Goal: Transaction & Acquisition: Purchase product/service

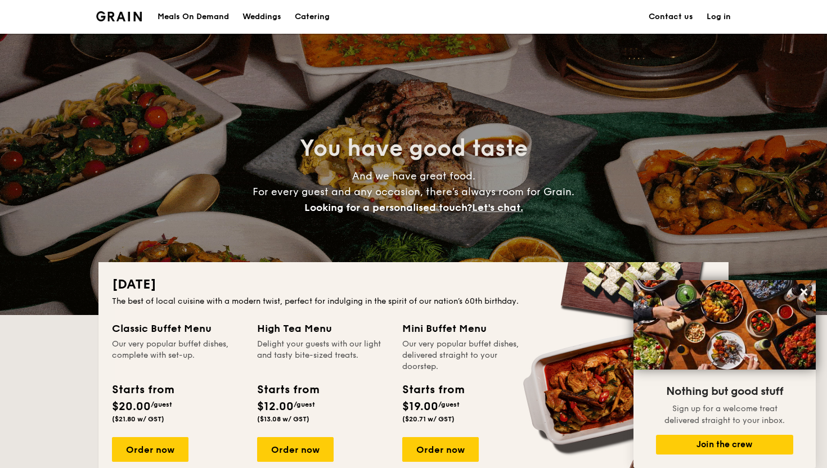
click at [208, 15] on div "Meals On Demand" at bounding box center [193, 17] width 71 height 34
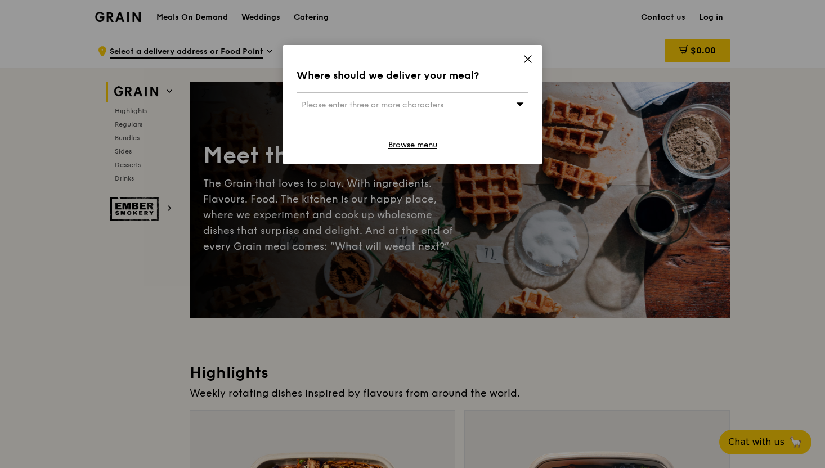
click at [521, 58] on div "Where should we deliver your meal? Please enter three or more characters Browse…" at bounding box center [412, 104] width 259 height 119
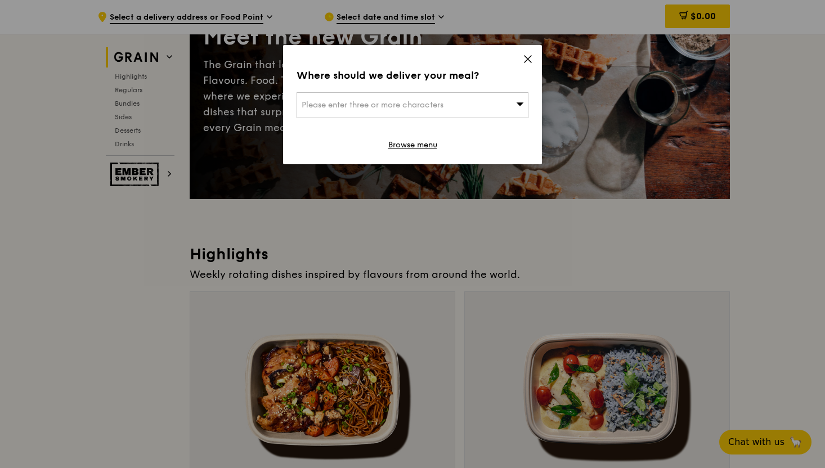
scroll to position [147, 0]
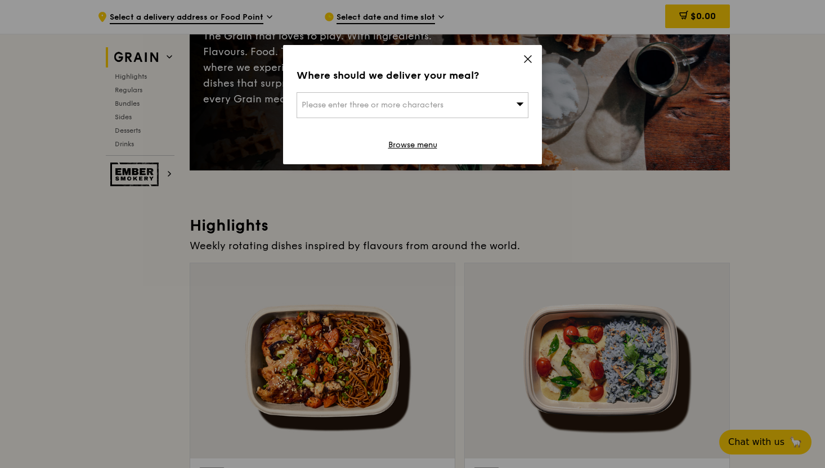
click at [530, 54] on icon at bounding box center [528, 59] width 10 height 10
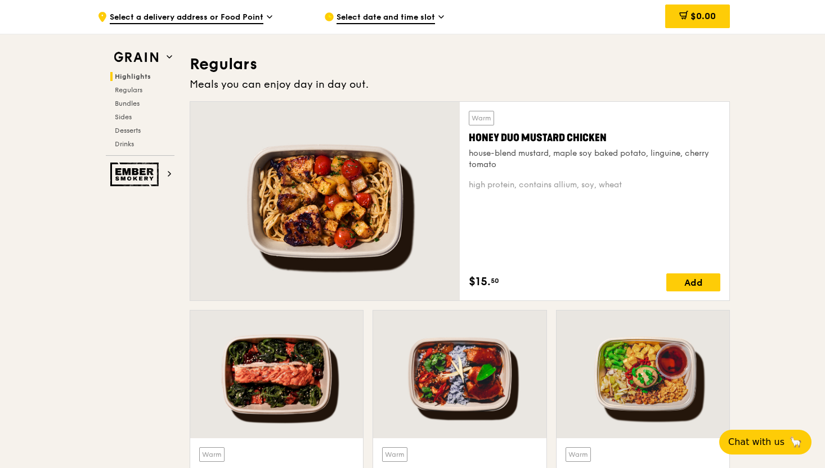
scroll to position [720, 0]
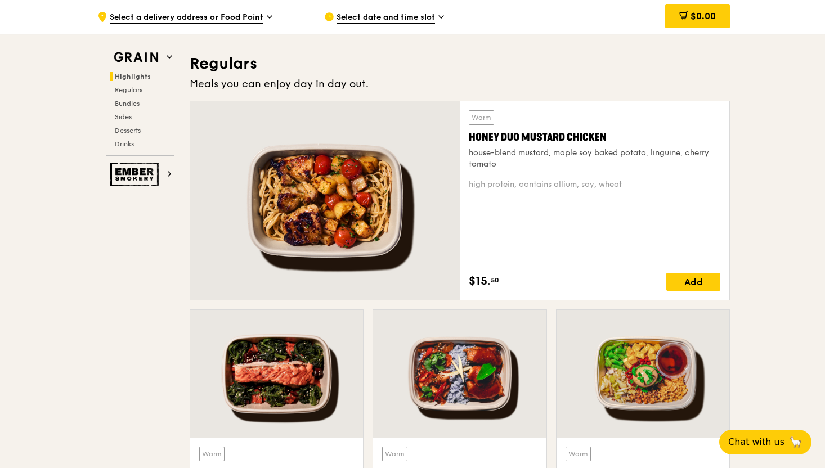
click at [539, 182] on div "high protein, contains allium, soy, wheat" at bounding box center [594, 184] width 251 height 11
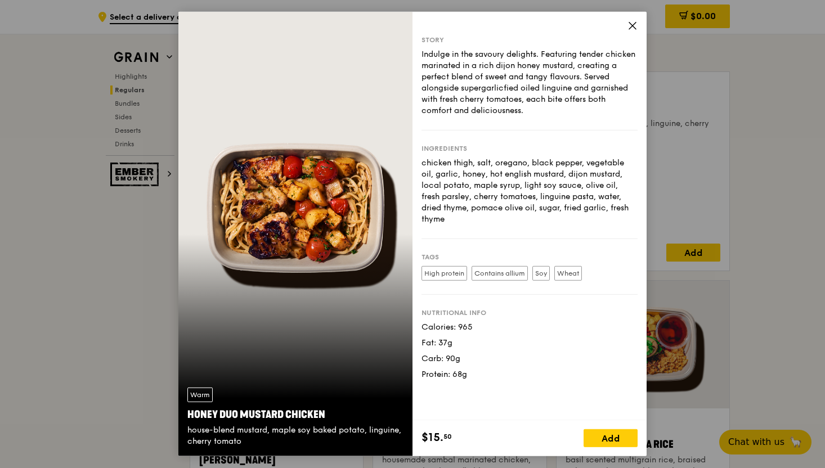
scroll to position [750, 0]
click at [635, 29] on icon at bounding box center [632, 26] width 10 height 10
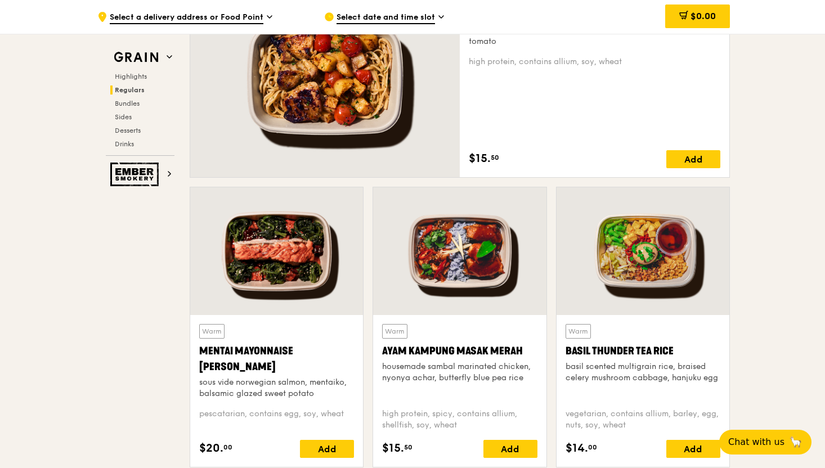
scroll to position [853, 0]
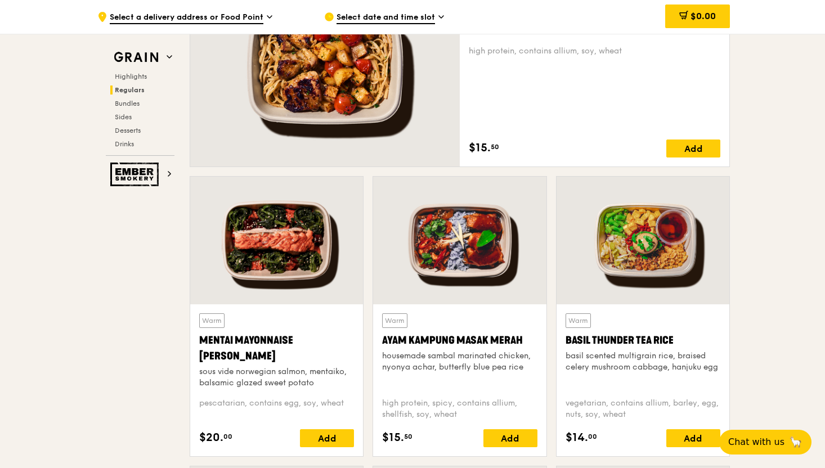
click at [492, 262] on div at bounding box center [459, 241] width 173 height 128
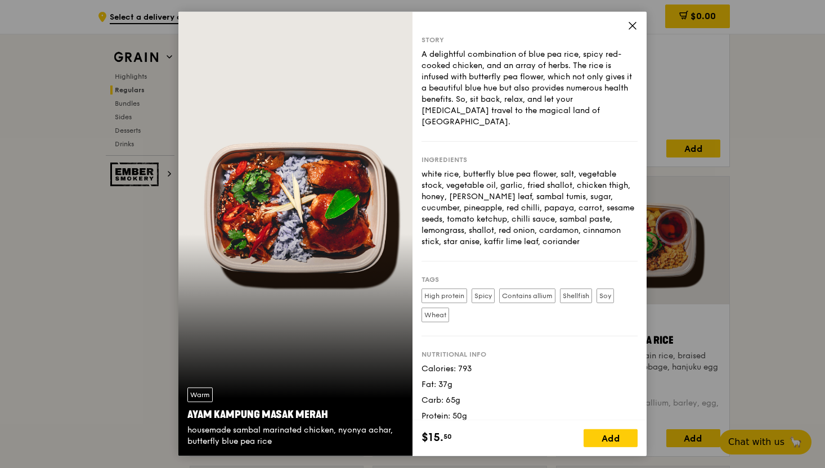
click at [638, 21] on div "Story A delightful combination of blue pea rice, spicy red-cooked chicken, and …" at bounding box center [529, 216] width 234 height 408
click at [630, 28] on icon at bounding box center [632, 26] width 7 height 7
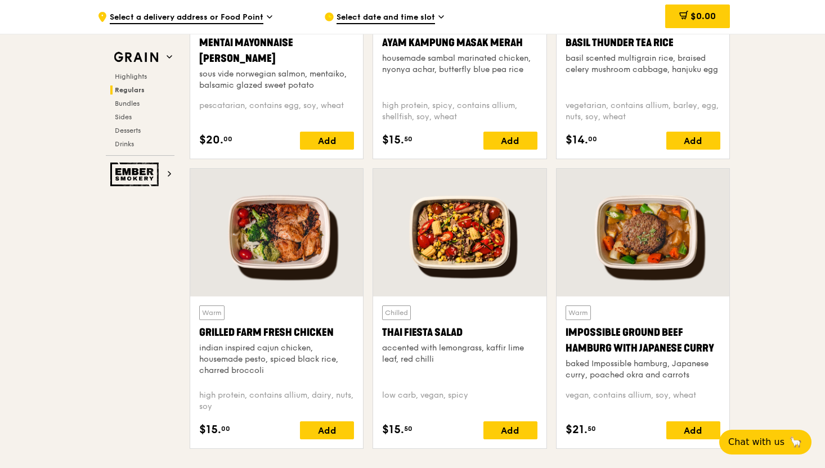
scroll to position [1151, 0]
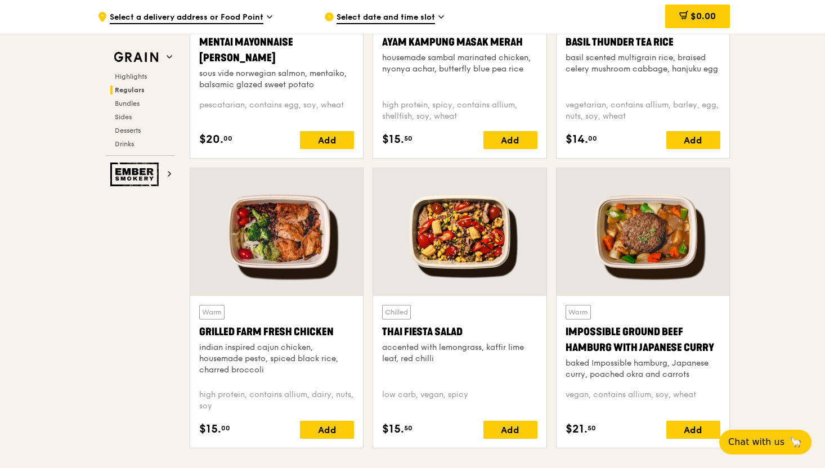
click at [617, 244] on div at bounding box center [642, 232] width 173 height 128
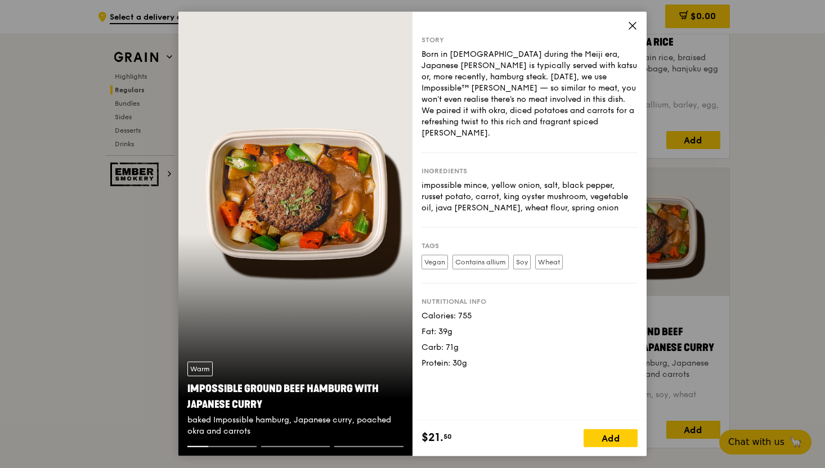
click at [628, 27] on icon at bounding box center [632, 26] width 10 height 10
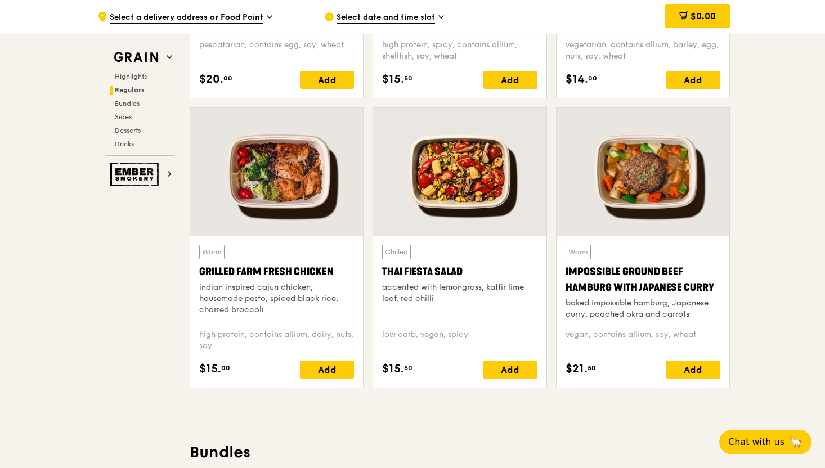
scroll to position [1212, 0]
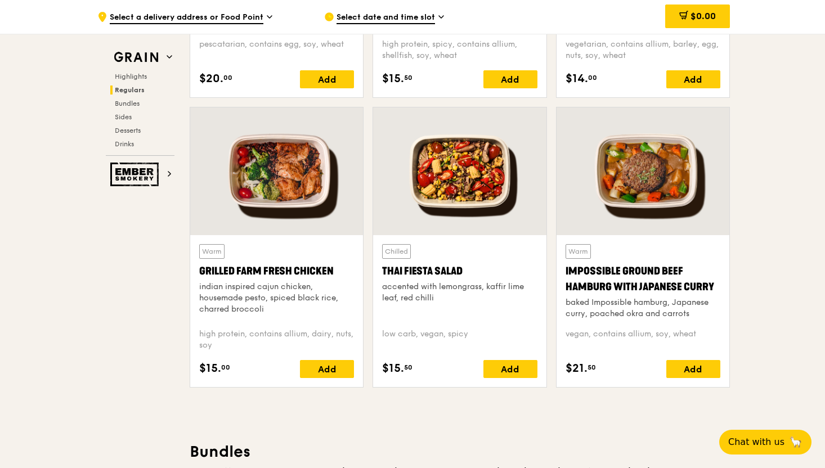
click at [523, 174] on div at bounding box center [459, 171] width 173 height 128
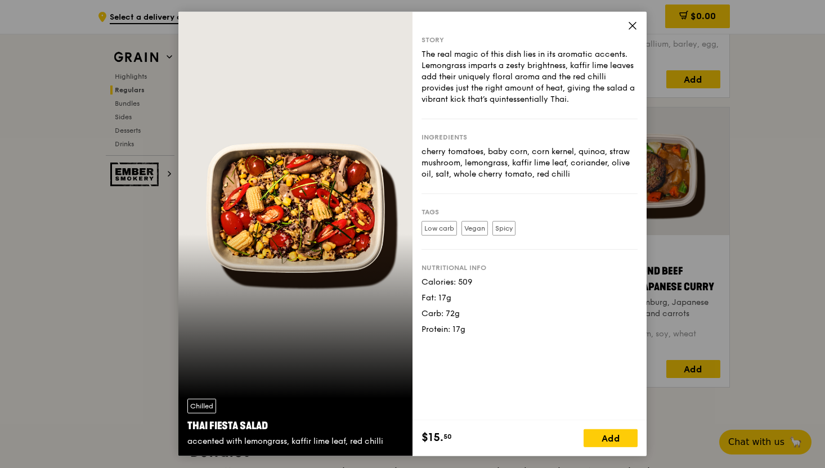
click at [629, 24] on icon at bounding box center [632, 26] width 10 height 10
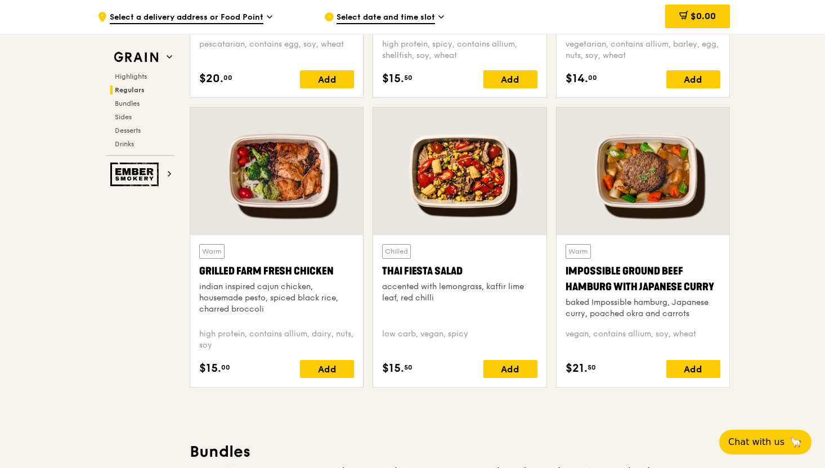
click at [320, 193] on div at bounding box center [276, 171] width 173 height 128
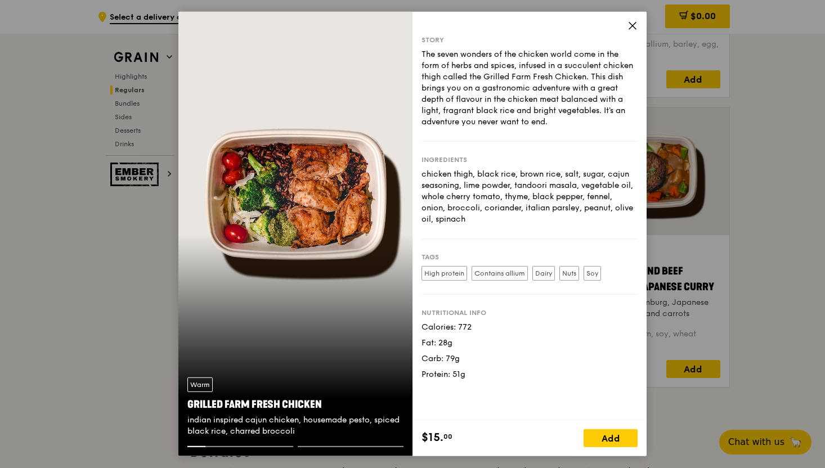
click at [633, 28] on icon at bounding box center [632, 26] width 10 height 10
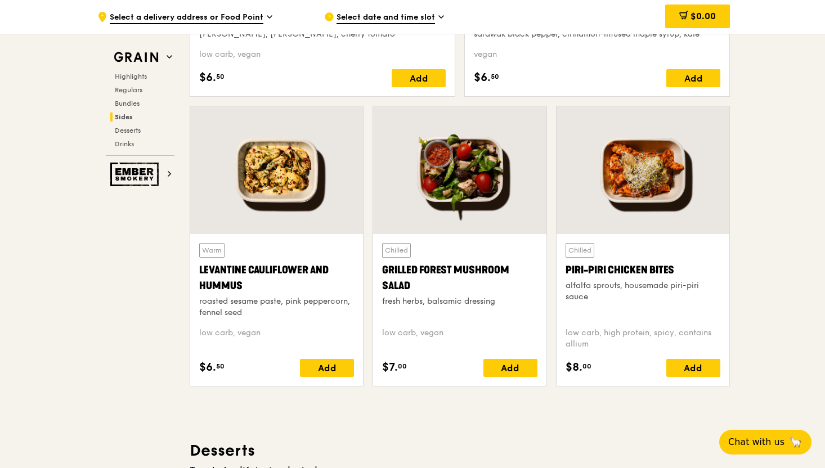
scroll to position [3178, 0]
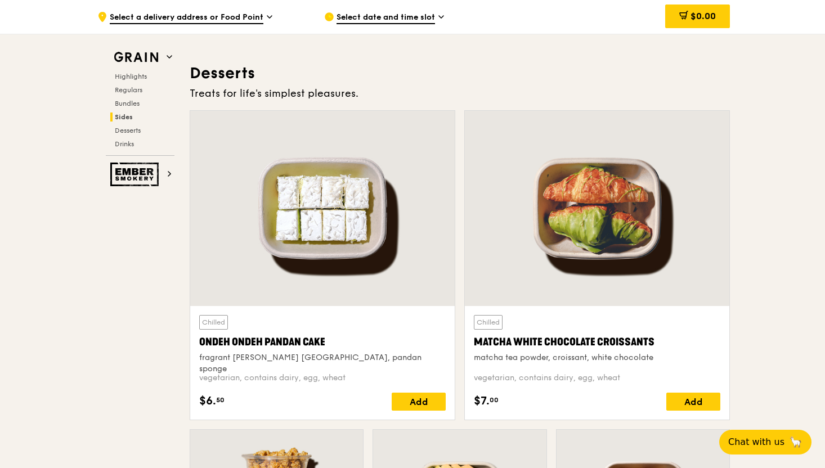
click at [541, 304] on div at bounding box center [597, 208] width 264 height 195
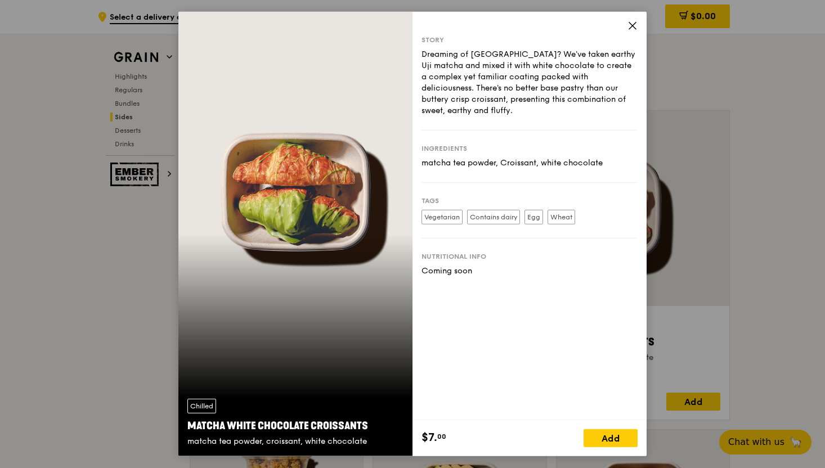
click at [632, 29] on icon at bounding box center [632, 26] width 10 height 10
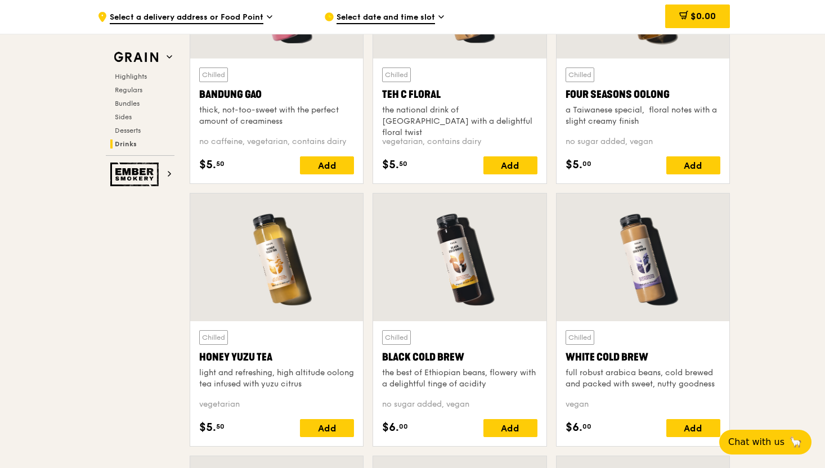
scroll to position [4043, 0]
